Goal: Download file/media

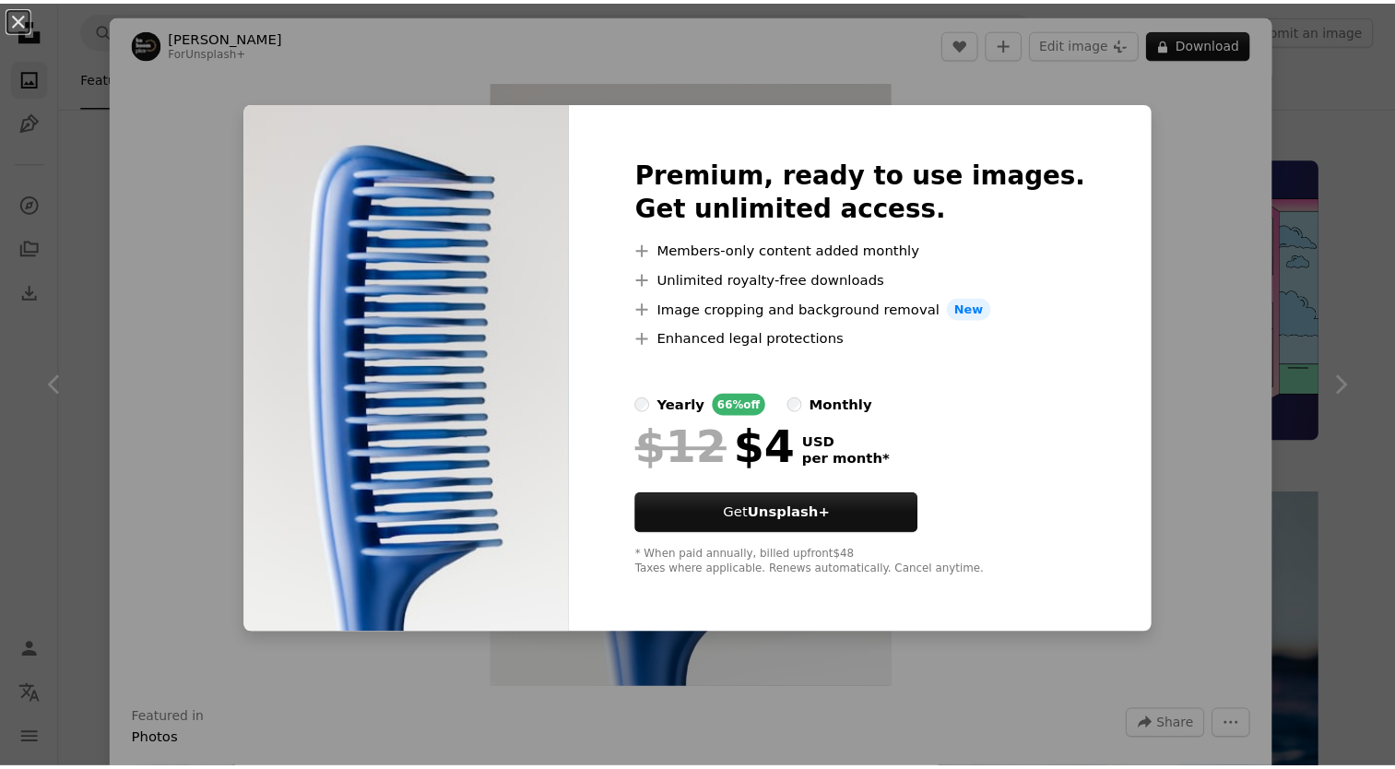
scroll to position [1771, 0]
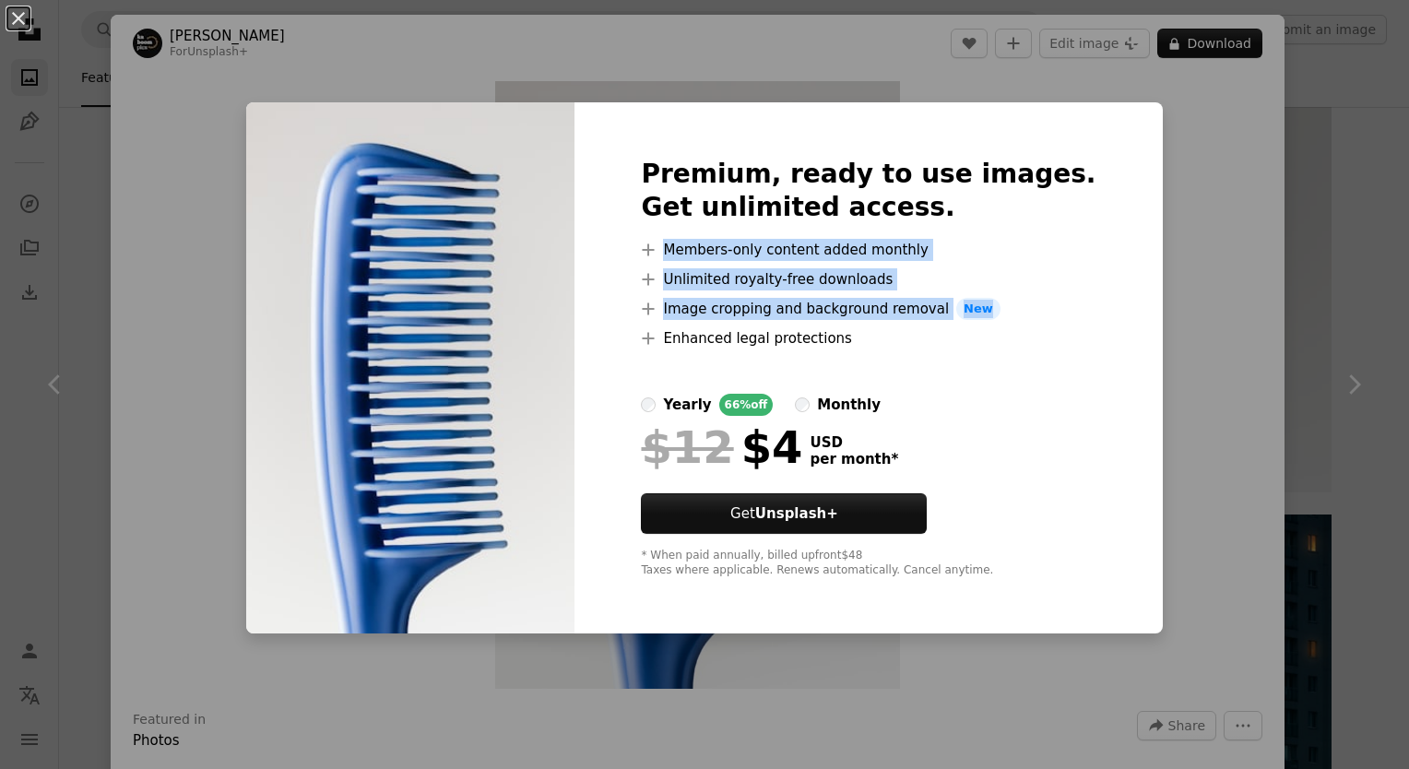
drag, startPoint x: 1261, startPoint y: 234, endPoint x: 1242, endPoint y: 300, distance: 68.0
click at [1242, 300] on div "An X shape Premium, ready to use images. Get unlimited access. A plus sign Memb…" at bounding box center [704, 384] width 1409 height 769
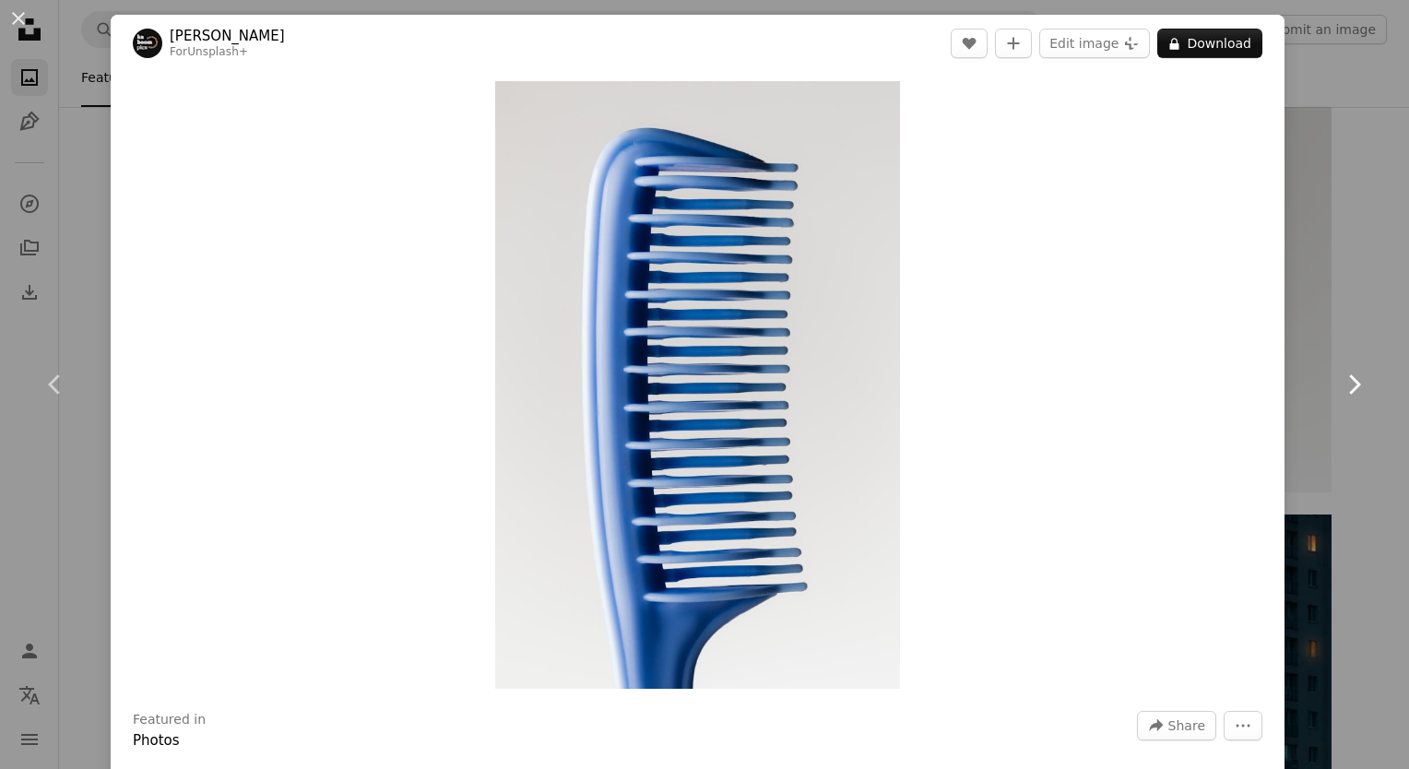
click at [1349, 390] on icon at bounding box center [1355, 383] width 12 height 19
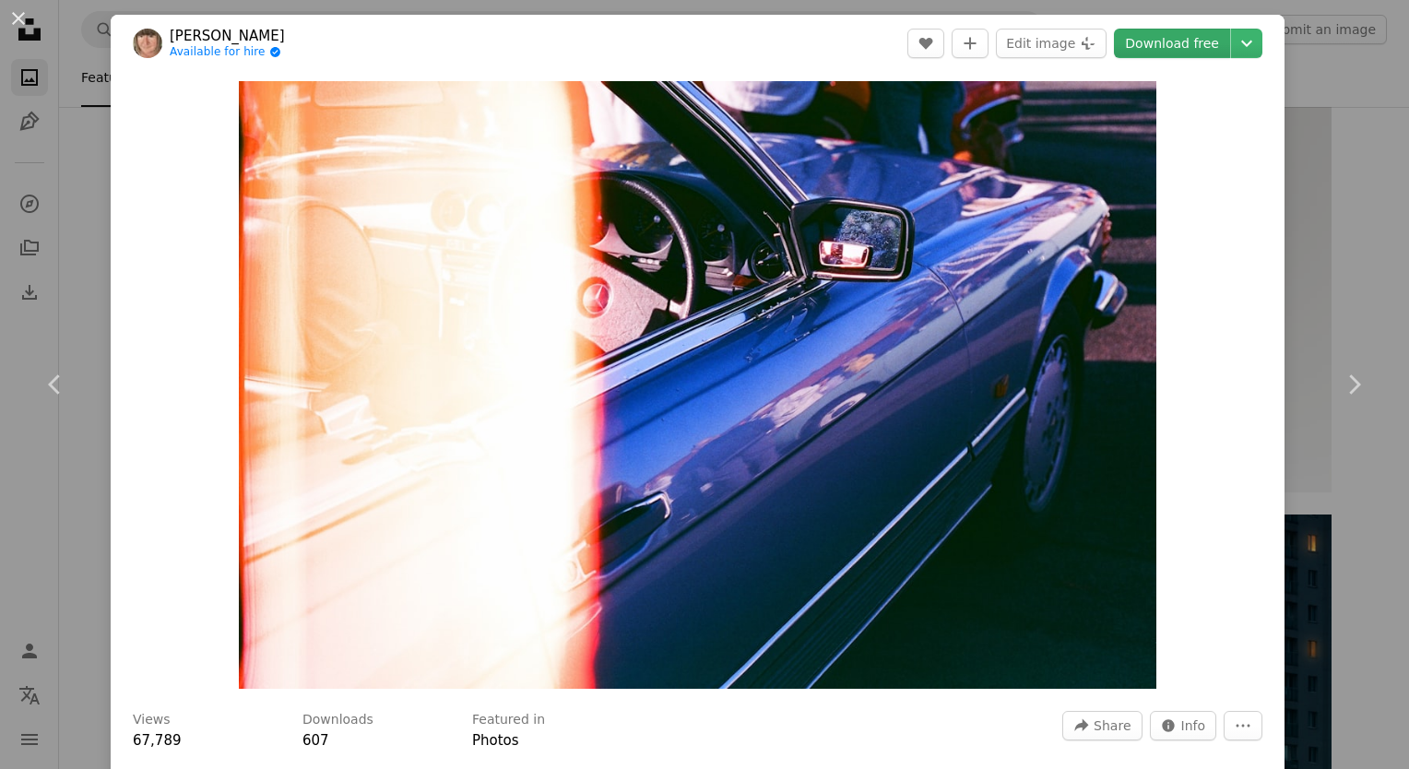
click at [1184, 35] on link "Download free" at bounding box center [1172, 44] width 116 height 30
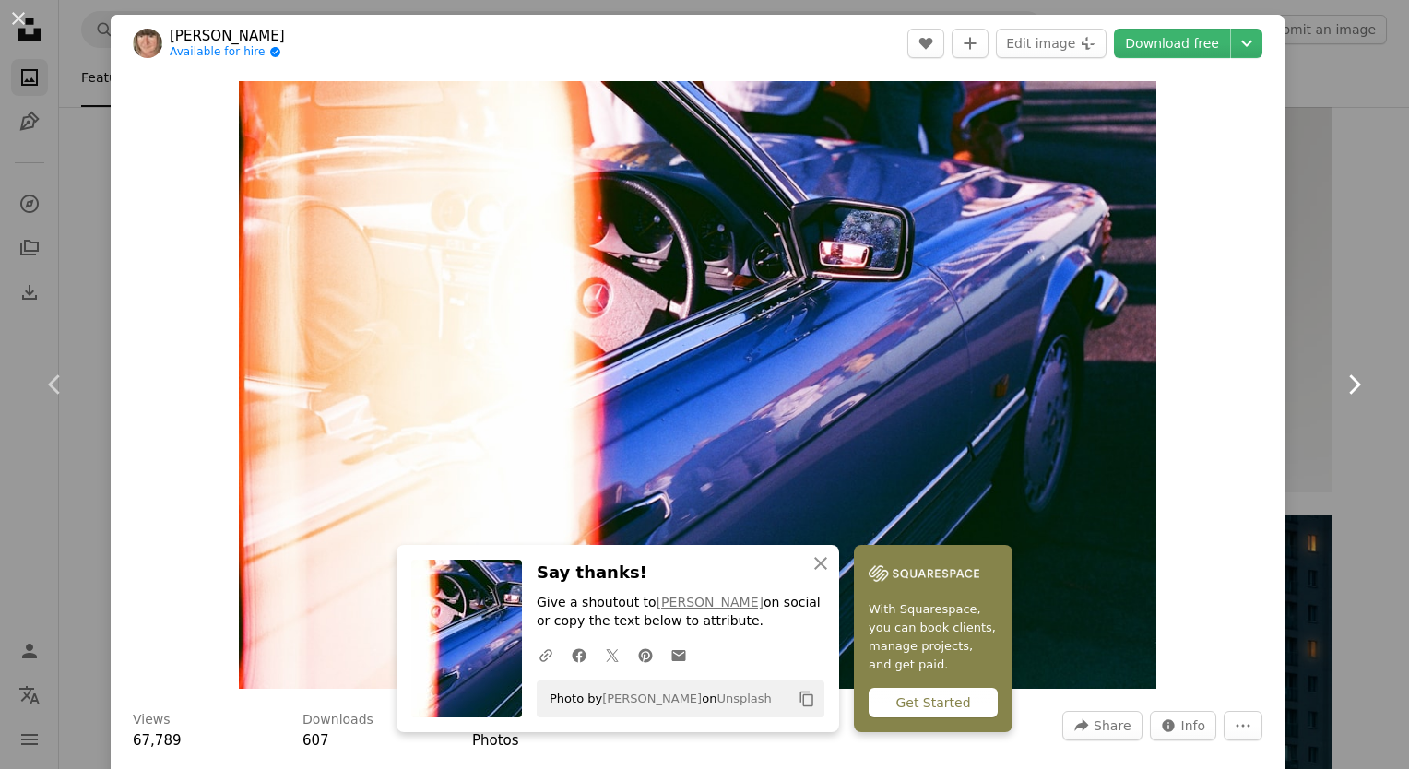
click at [1349, 381] on icon at bounding box center [1355, 383] width 12 height 19
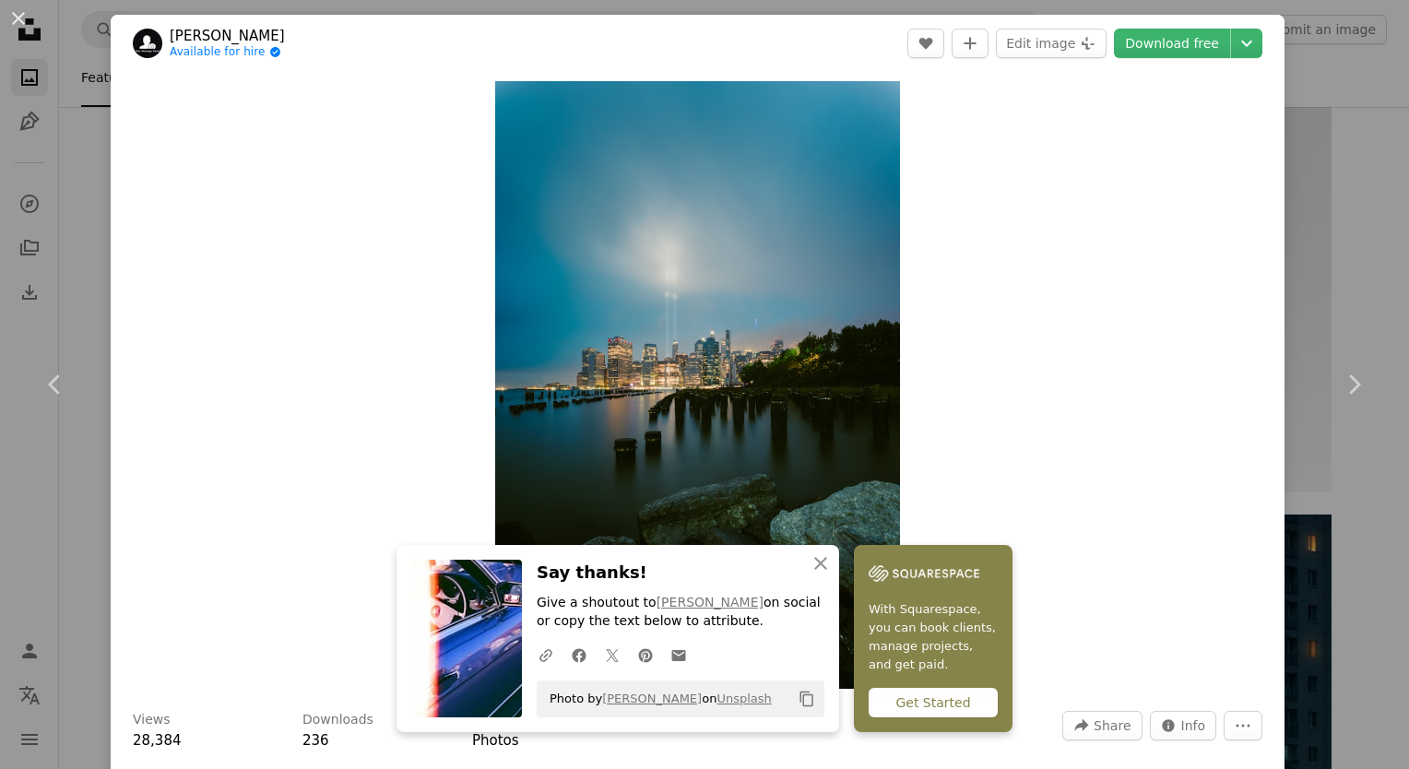
click at [1315, 80] on div "An X shape Chevron left Chevron right [PERSON_NAME] Available for hire A checkm…" at bounding box center [704, 384] width 1409 height 769
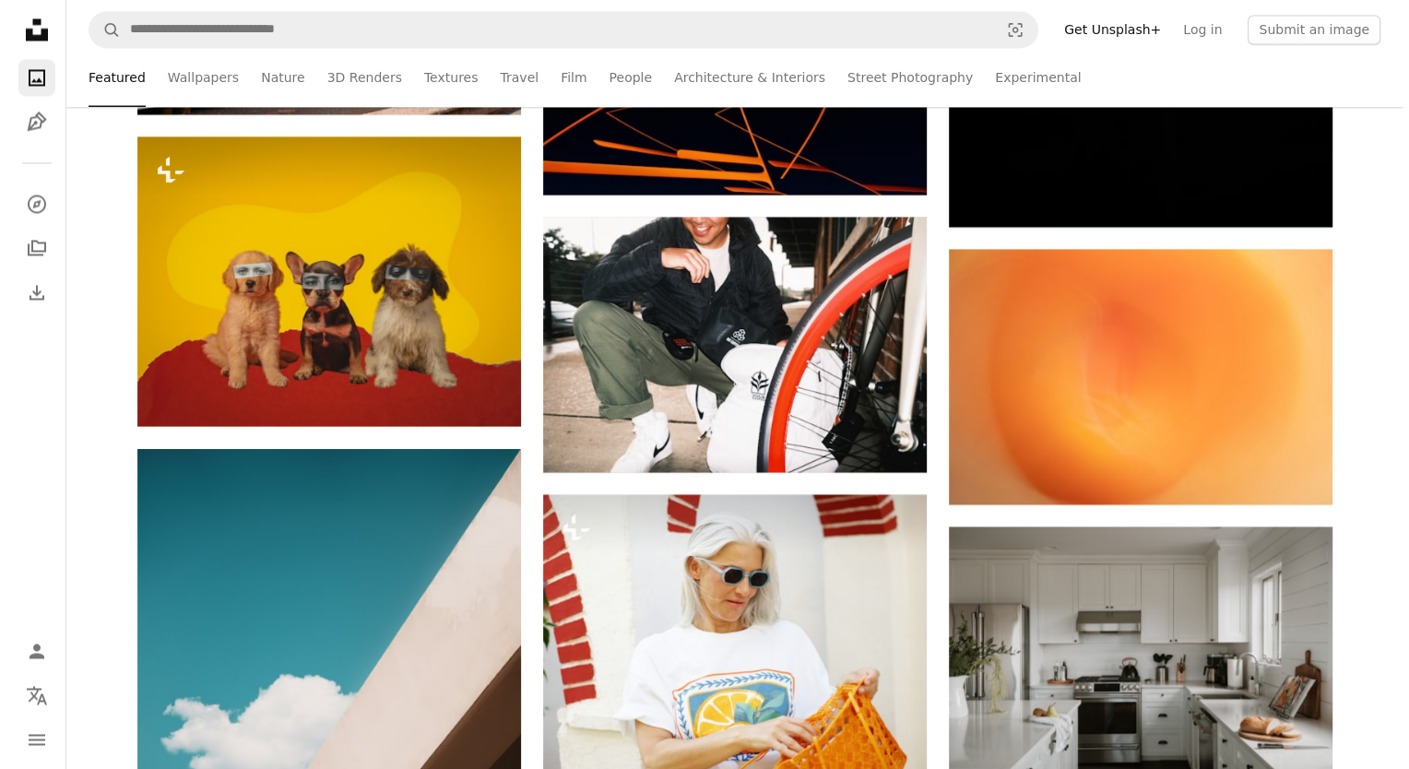
scroll to position [3320, 0]
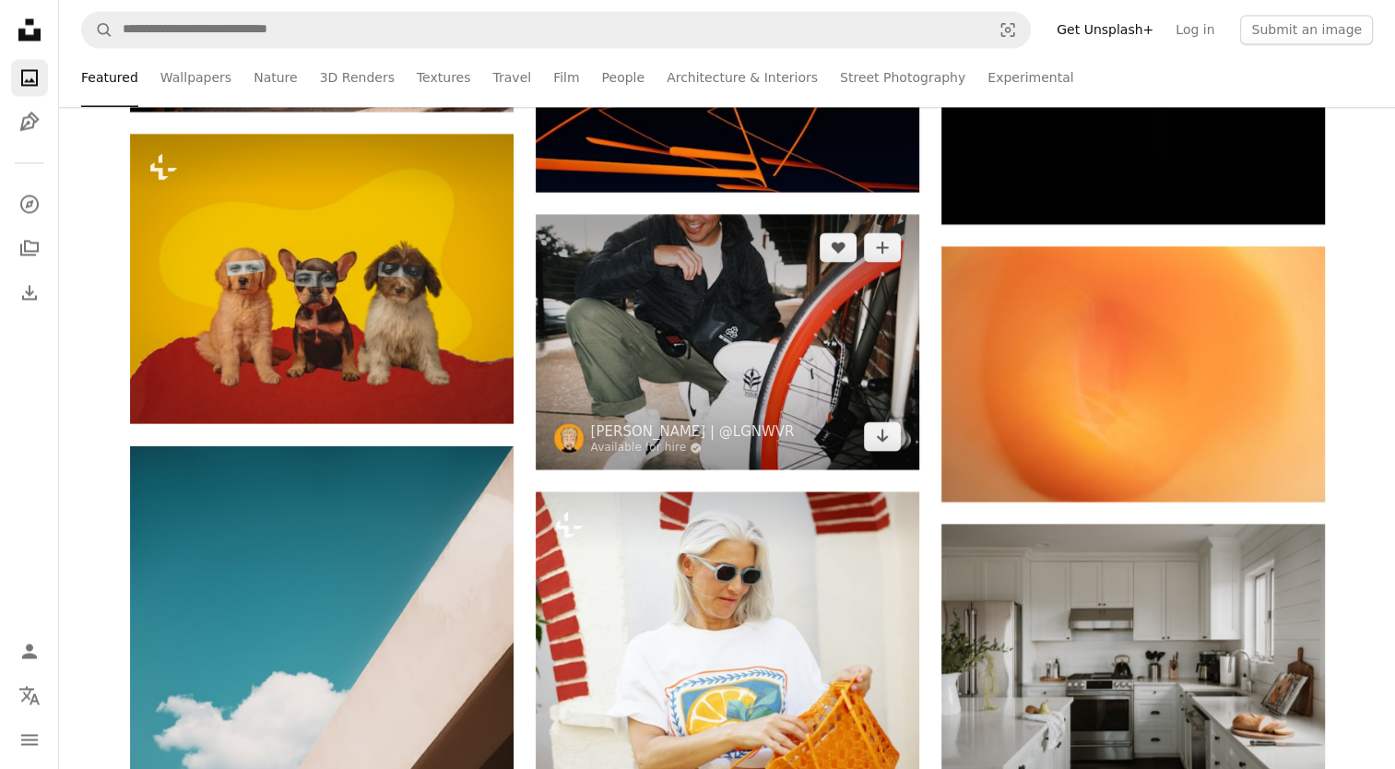
click at [832, 279] on img at bounding box center [728, 341] width 384 height 255
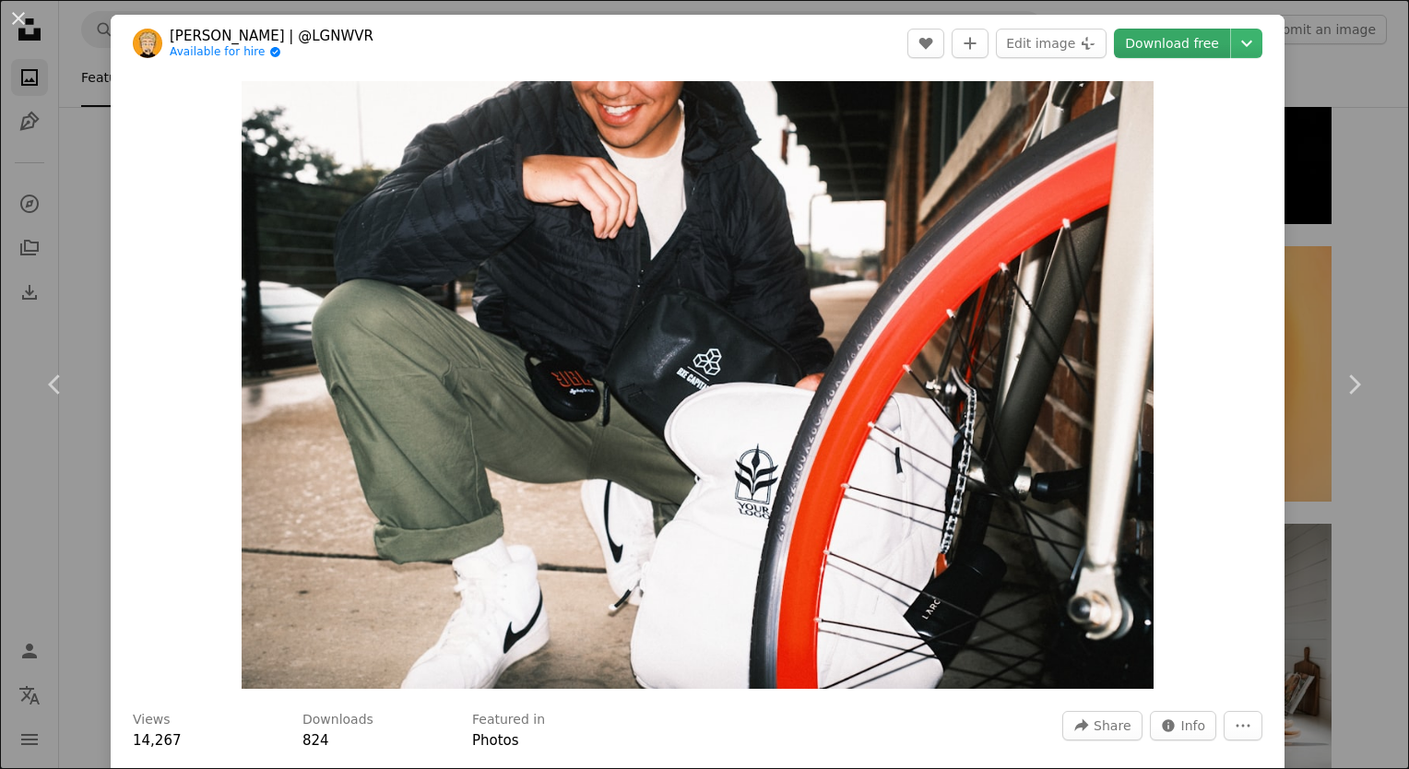
click at [1159, 36] on link "Download free" at bounding box center [1172, 44] width 116 height 30
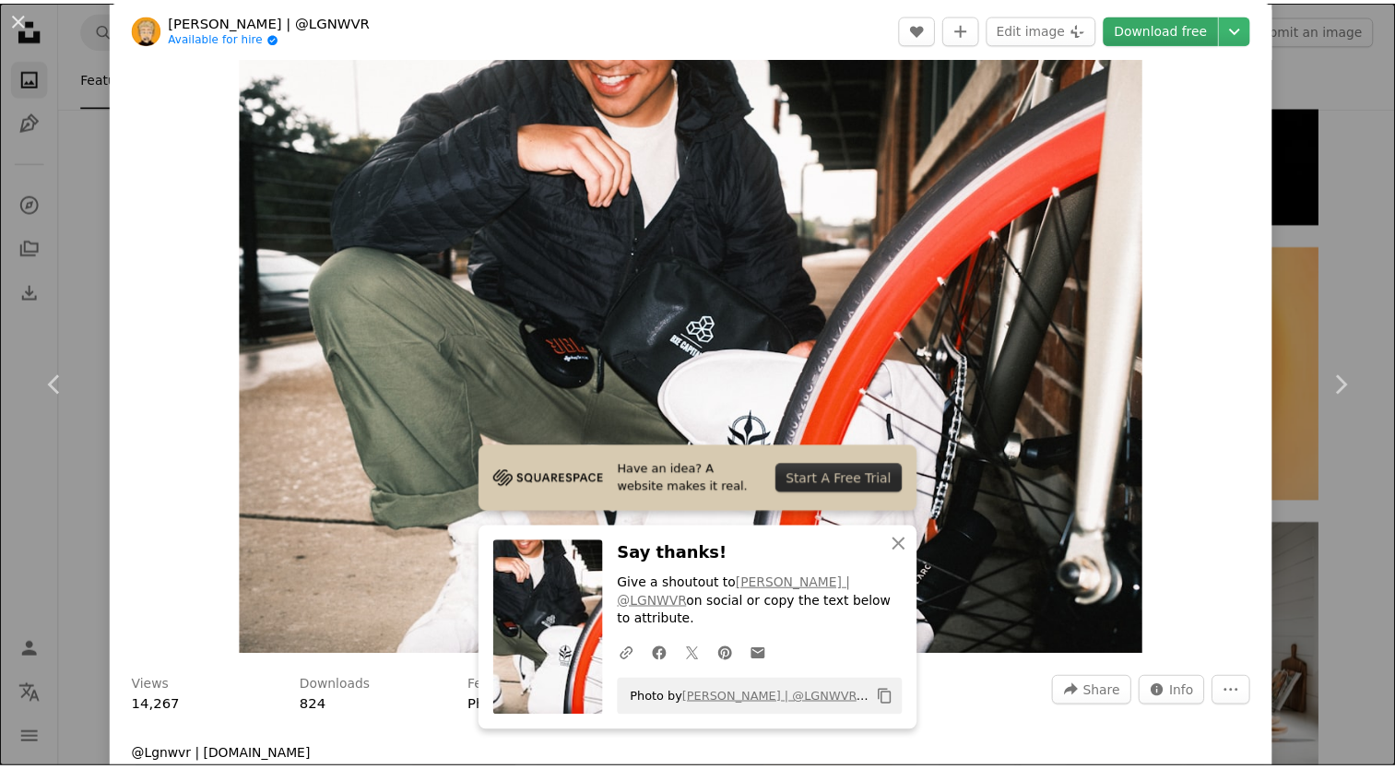
scroll to position [37, 0]
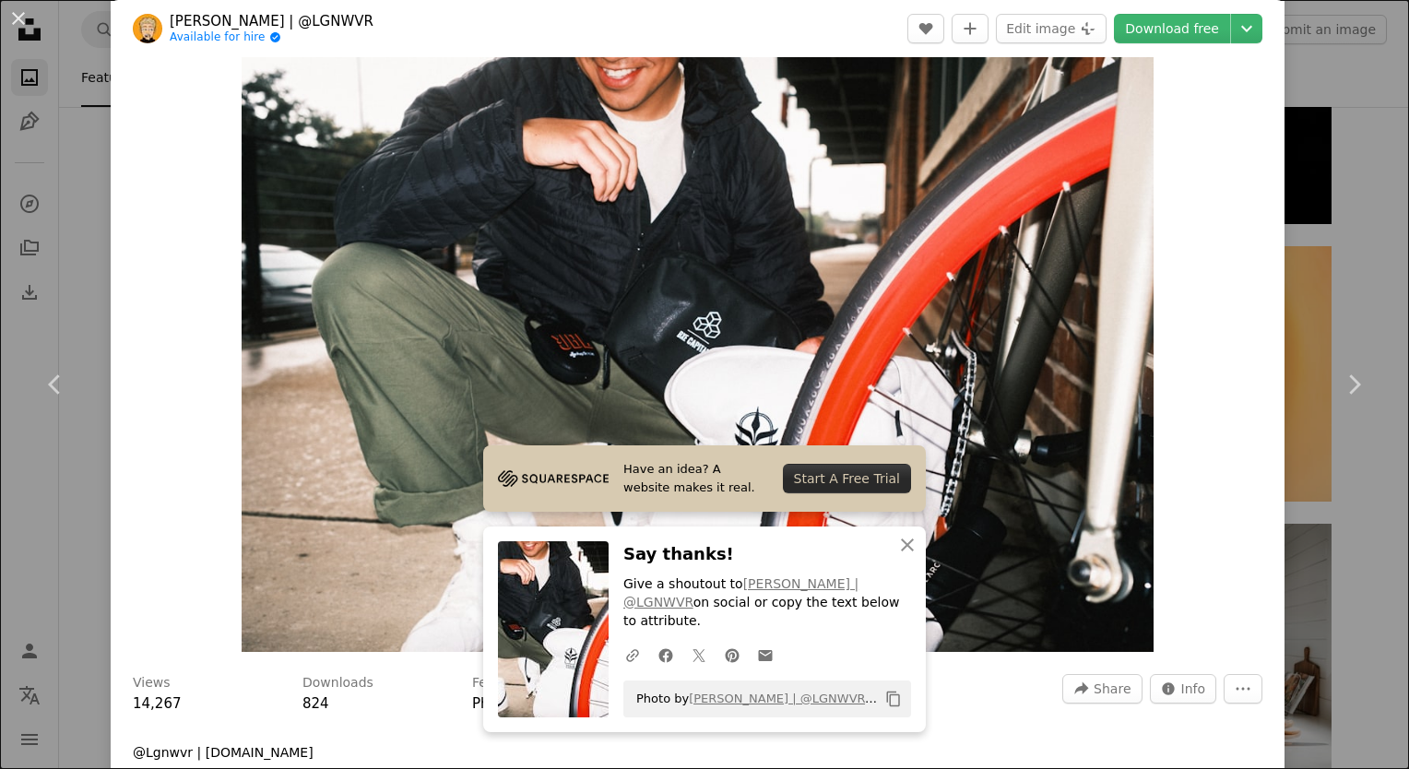
click at [1367, 108] on div "An X shape Chevron left Chevron right [PERSON_NAME] | @LGNWVR Available for hir…" at bounding box center [704, 384] width 1409 height 769
